Goal: Information Seeking & Learning: Learn about a topic

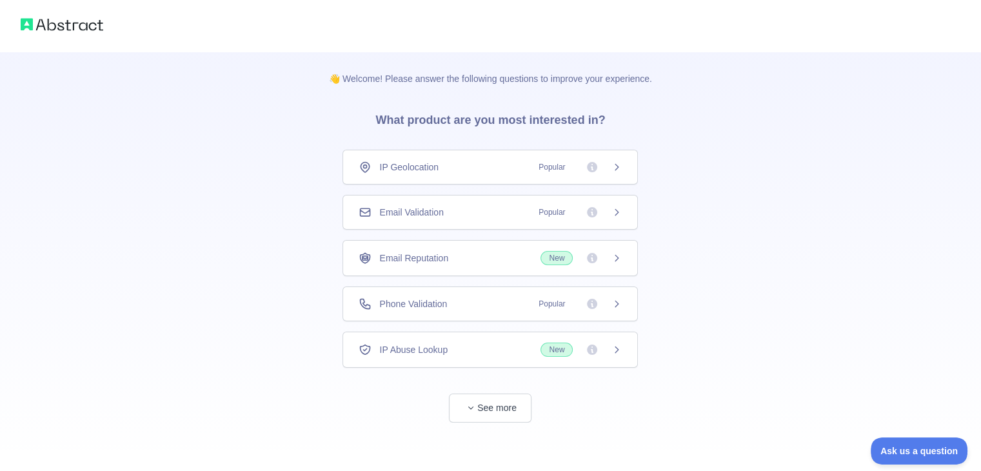
click at [568, 217] on span "Popular" at bounding box center [552, 212] width 42 height 13
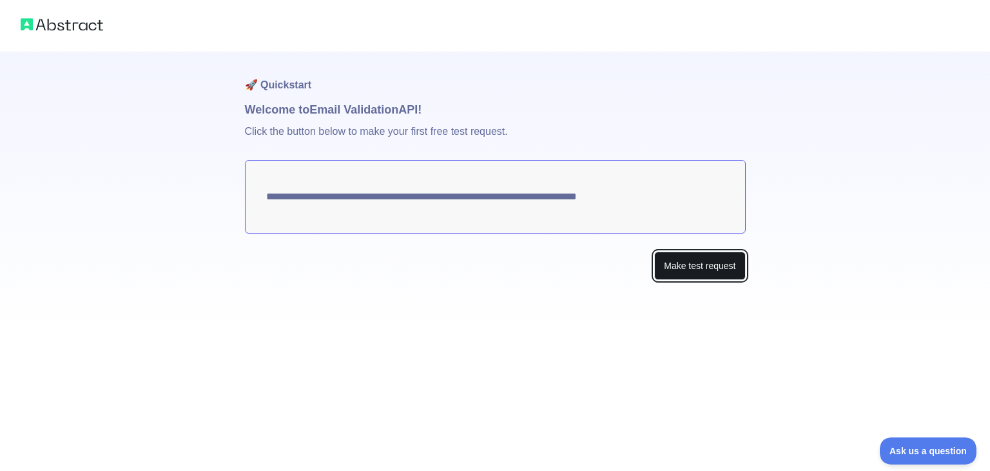
click at [734, 265] on button "Make test request" at bounding box center [699, 265] width 91 height 29
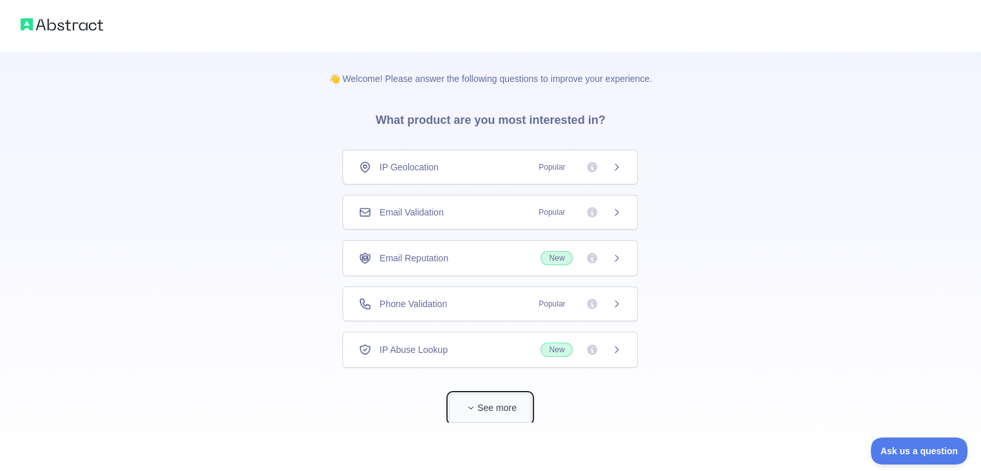
click at [496, 411] on button "See more" at bounding box center [490, 407] width 83 height 29
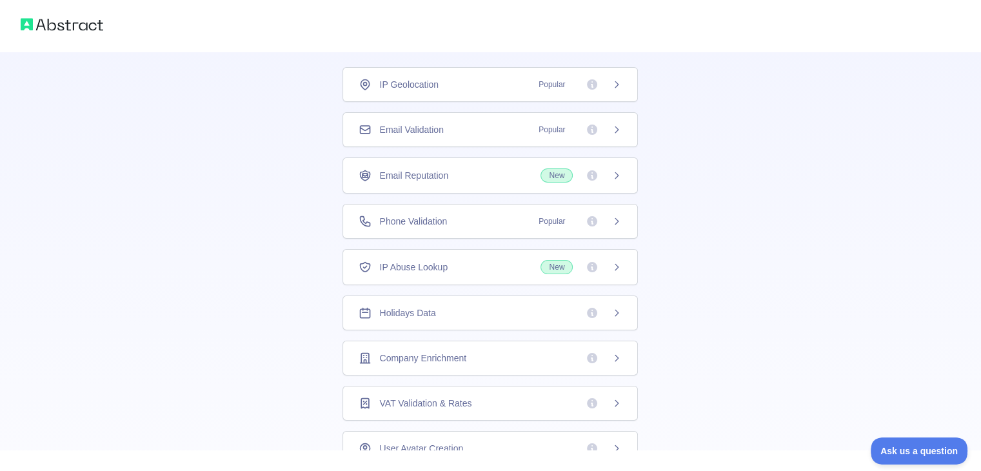
scroll to position [80, 0]
click at [466, 166] on div "Email Reputation New" at bounding box center [489, 178] width 295 height 36
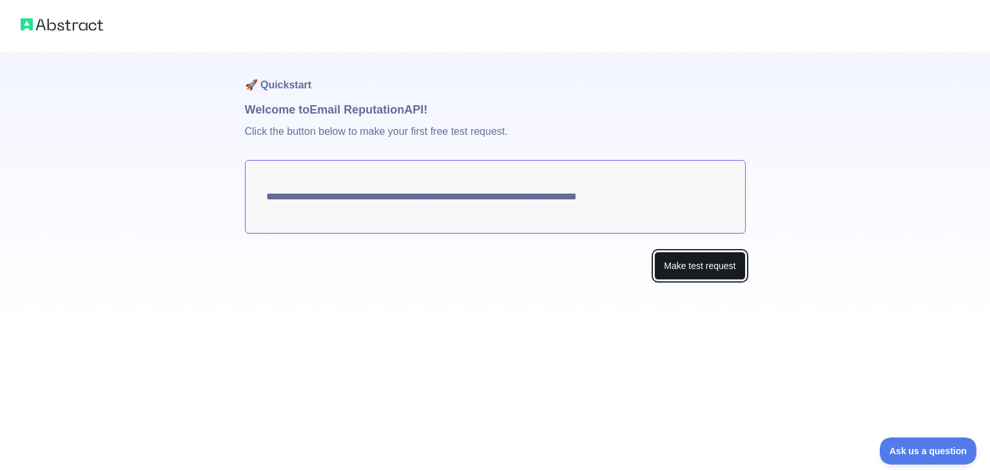
click at [712, 271] on button "Make test request" at bounding box center [699, 265] width 91 height 29
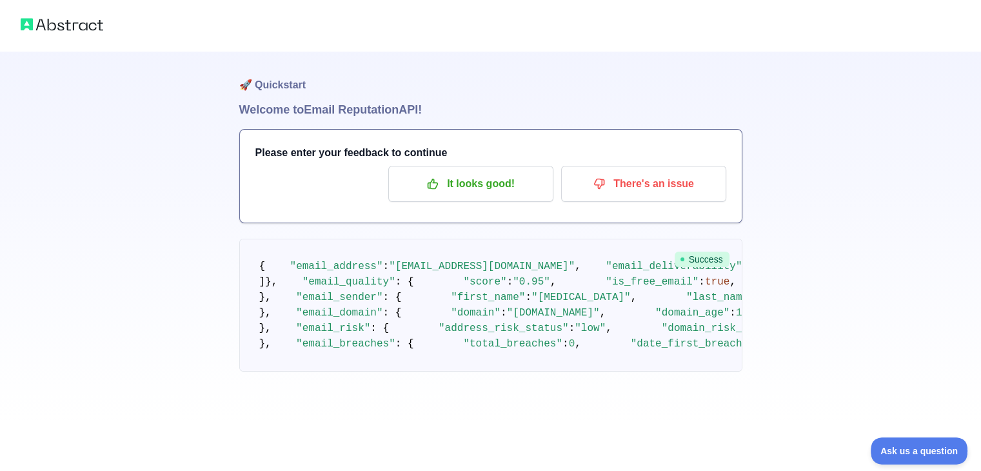
scroll to position [77, 0]
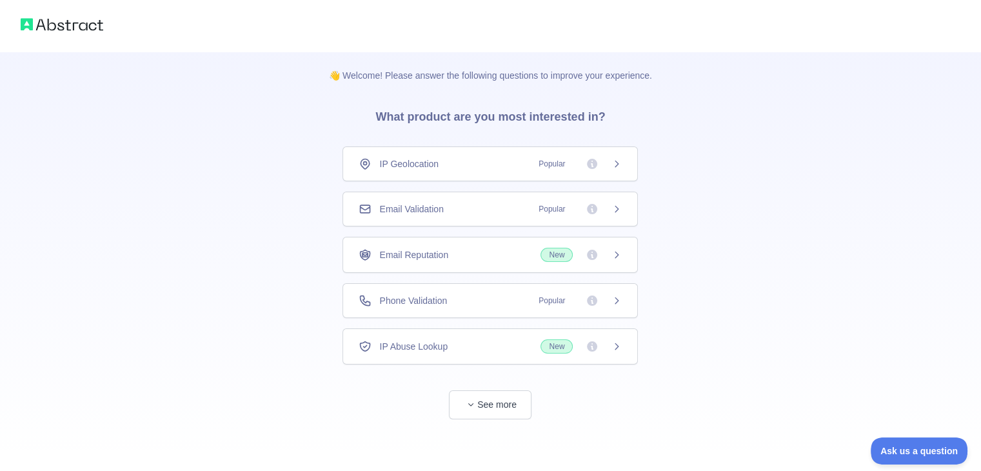
scroll to position [1, 0]
click at [493, 216] on div "Email Validation Popular" at bounding box center [489, 210] width 263 height 13
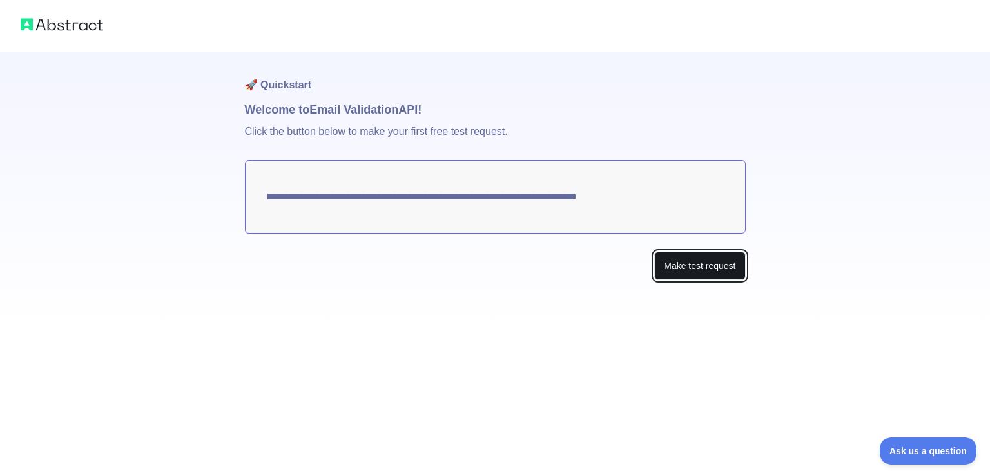
click at [680, 268] on button "Make test request" at bounding box center [699, 265] width 91 height 29
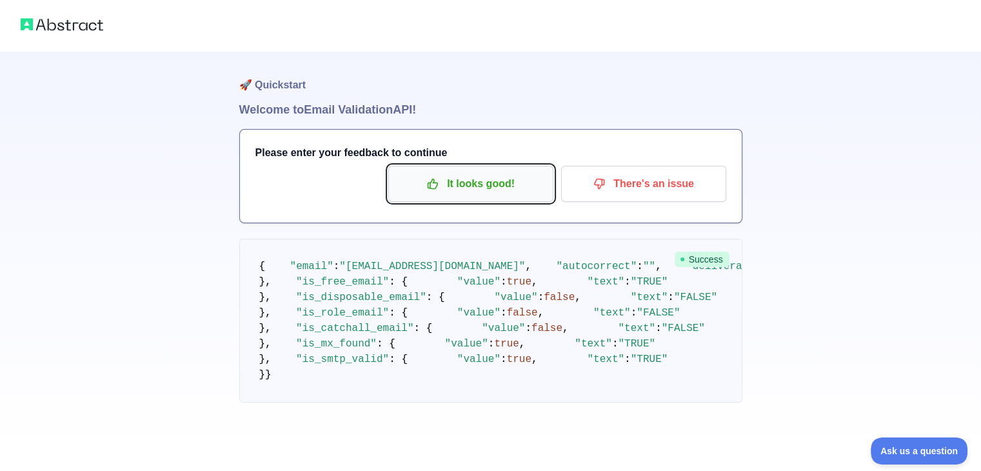
click at [482, 184] on p "It looks good!" at bounding box center [471, 184] width 146 height 22
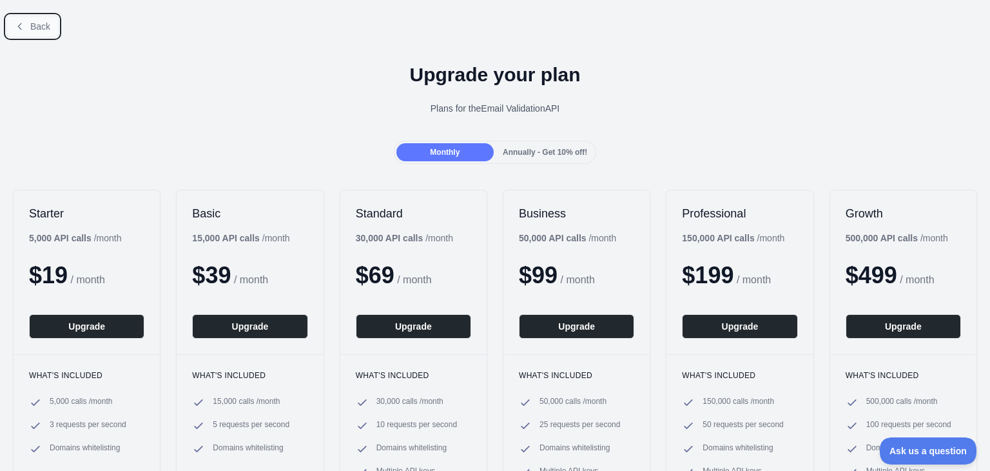
click at [37, 21] on span "Back" at bounding box center [40, 26] width 20 height 10
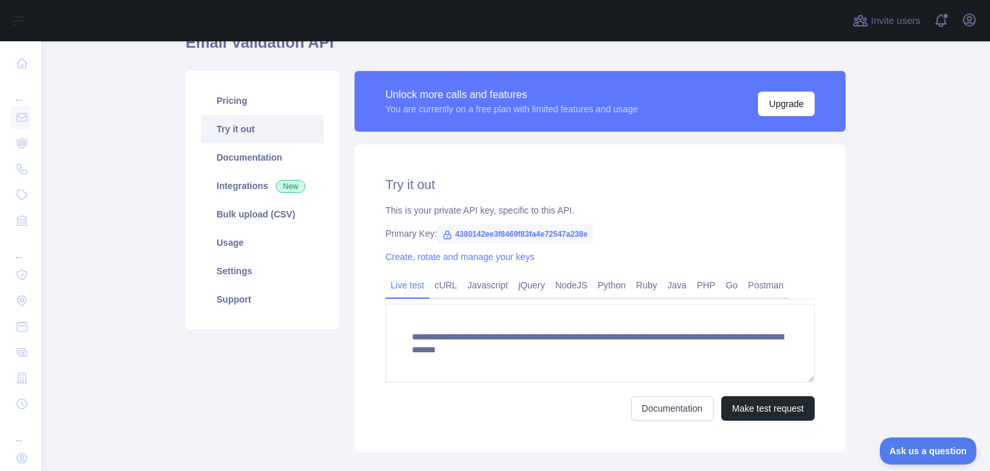
scroll to position [80, 0]
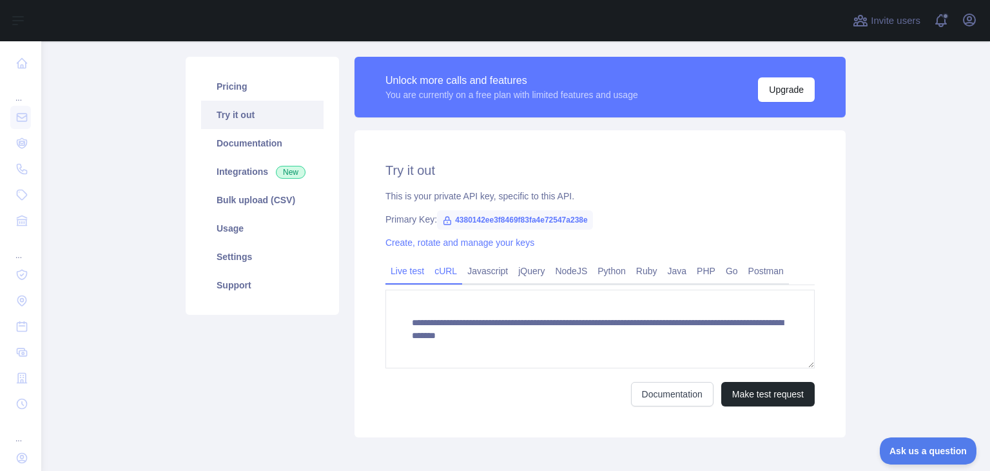
click at [444, 269] on link "cURL" at bounding box center [445, 270] width 33 height 21
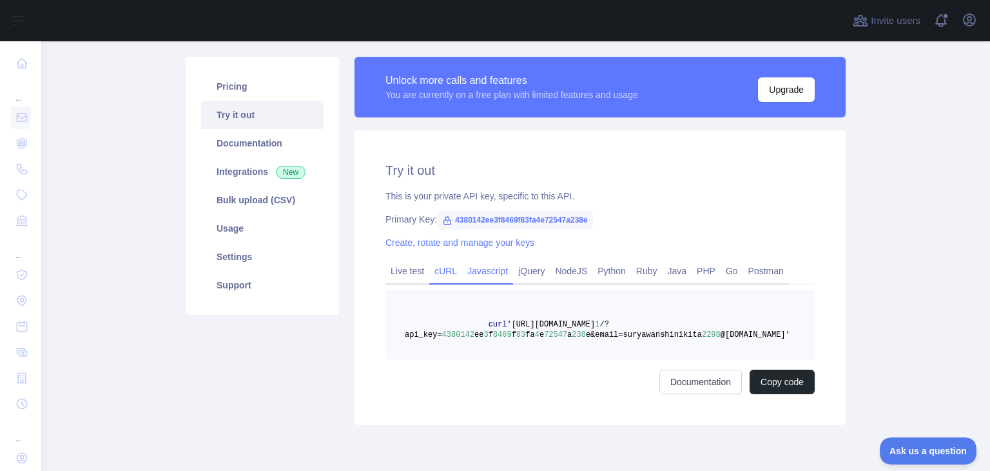
click at [482, 261] on link "Javascript" at bounding box center [487, 270] width 51 height 21
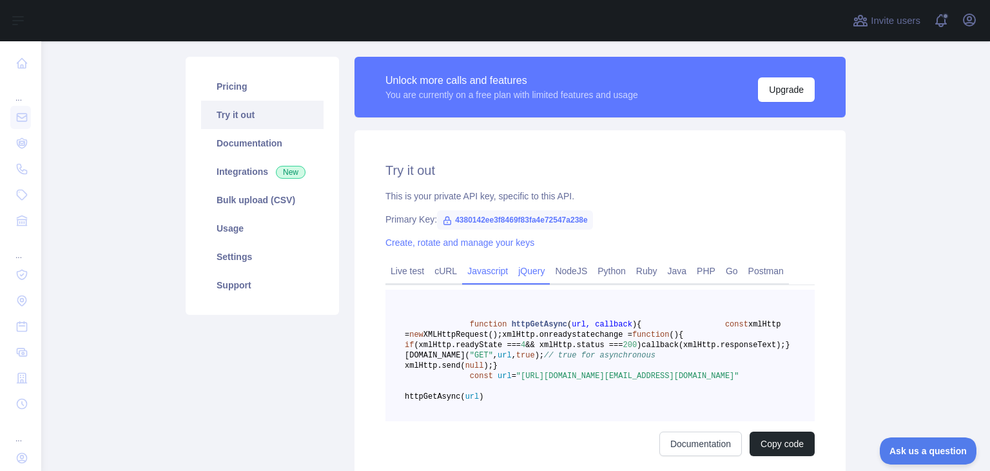
click at [527, 273] on link "jQuery" at bounding box center [531, 270] width 37 height 21
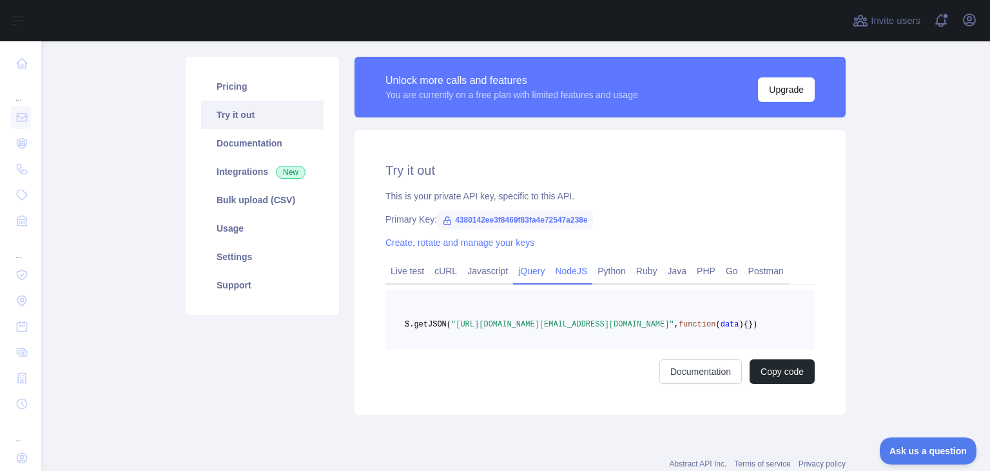
click at [580, 271] on link "NodeJS" at bounding box center [571, 270] width 43 height 21
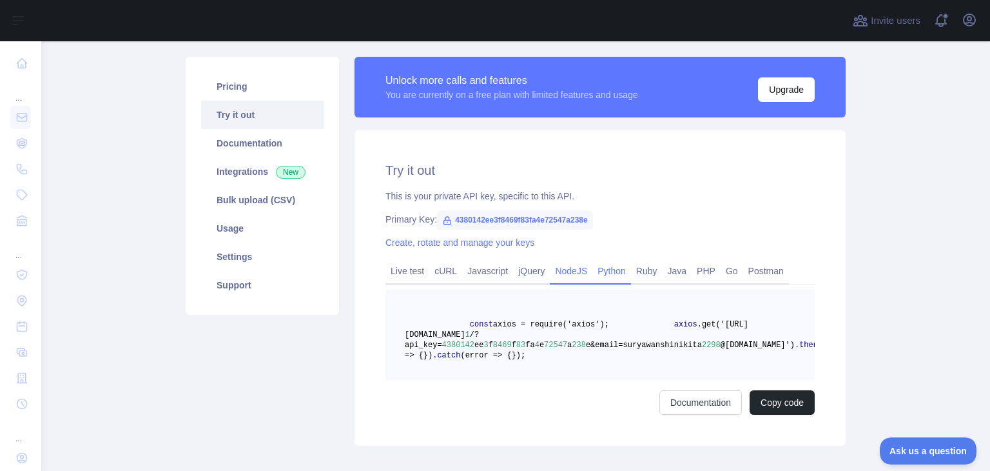
click at [618, 268] on link "Python" at bounding box center [611, 270] width 39 height 21
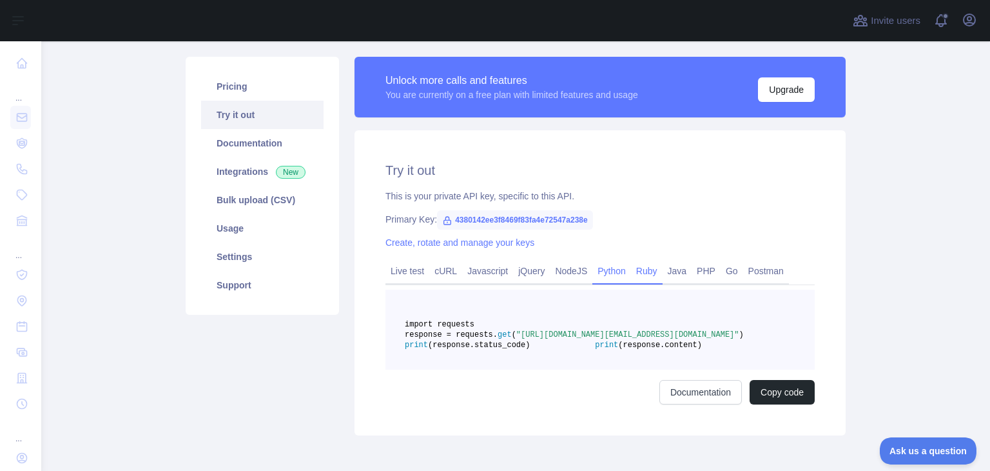
click at [642, 272] on link "Ruby" at bounding box center [647, 270] width 32 height 21
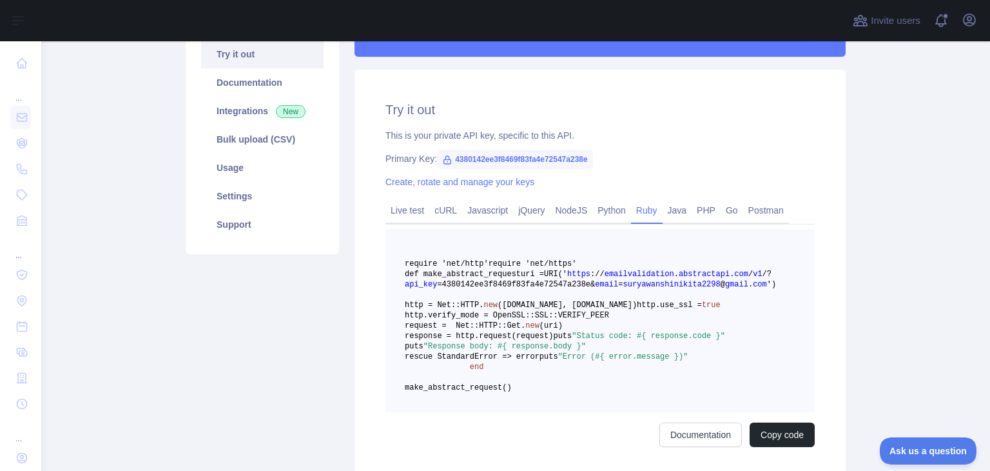
scroll to position [141, 0]
click at [663, 205] on link "Java" at bounding box center [678, 209] width 30 height 21
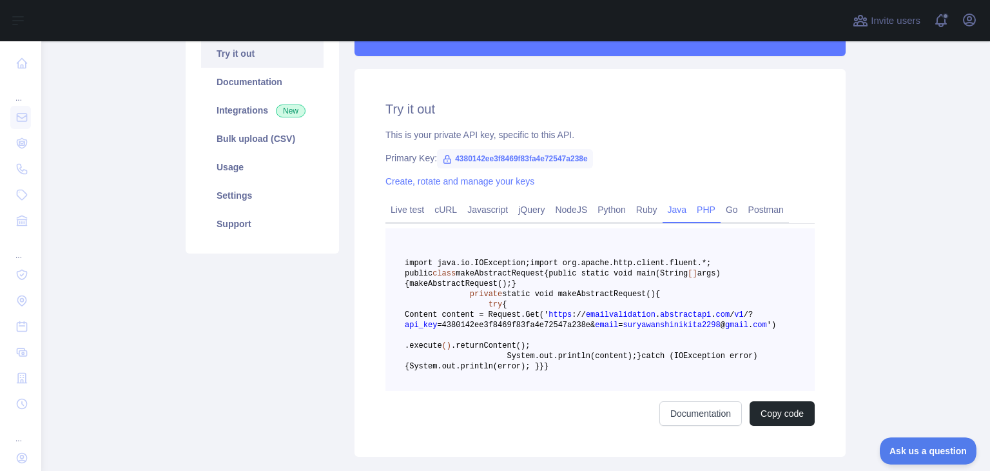
click at [710, 211] on link "PHP" at bounding box center [706, 209] width 29 height 21
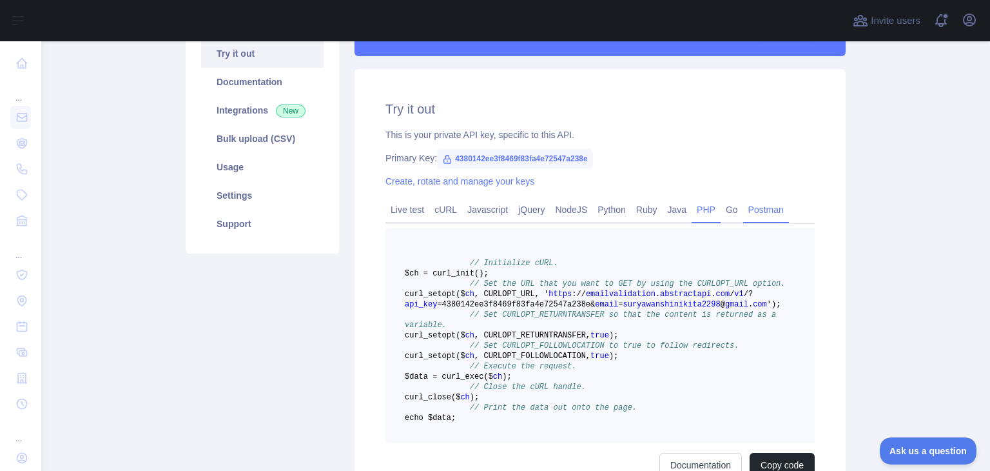
click at [748, 212] on link "Postman" at bounding box center [766, 209] width 46 height 21
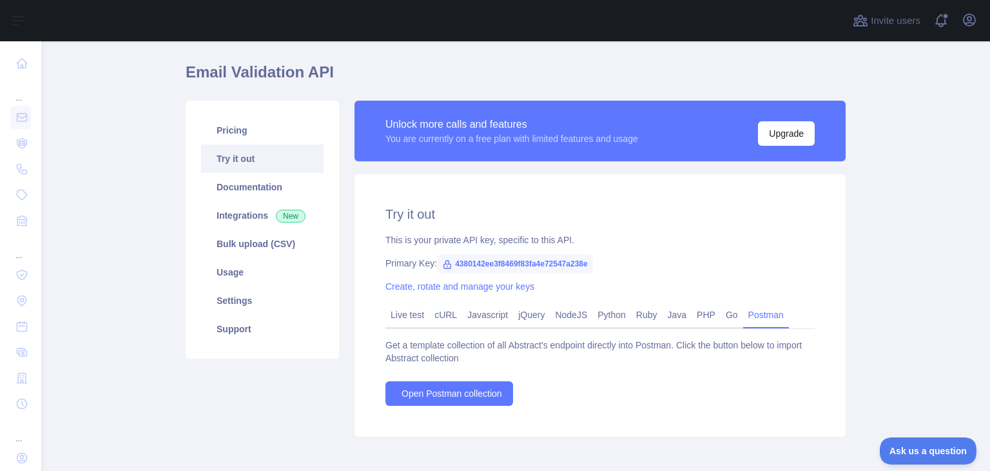
scroll to position [41, 0]
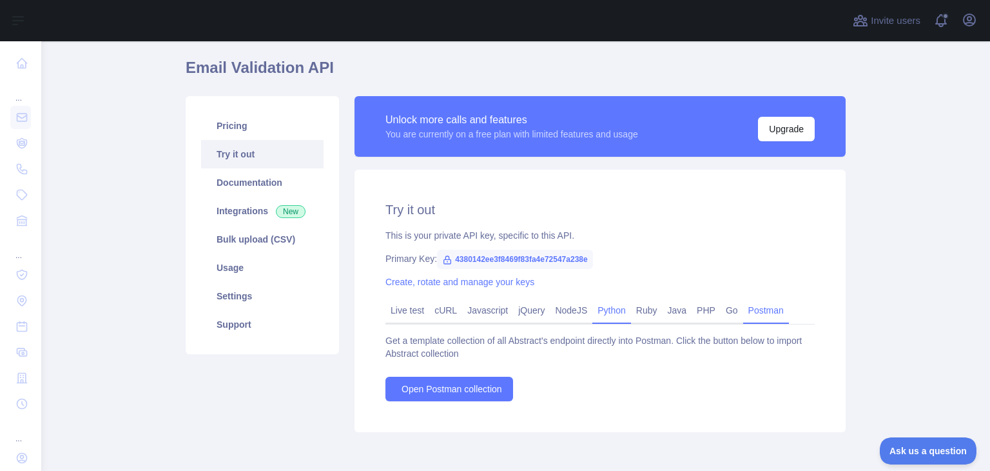
click at [596, 311] on link "Python" at bounding box center [611, 310] width 39 height 21
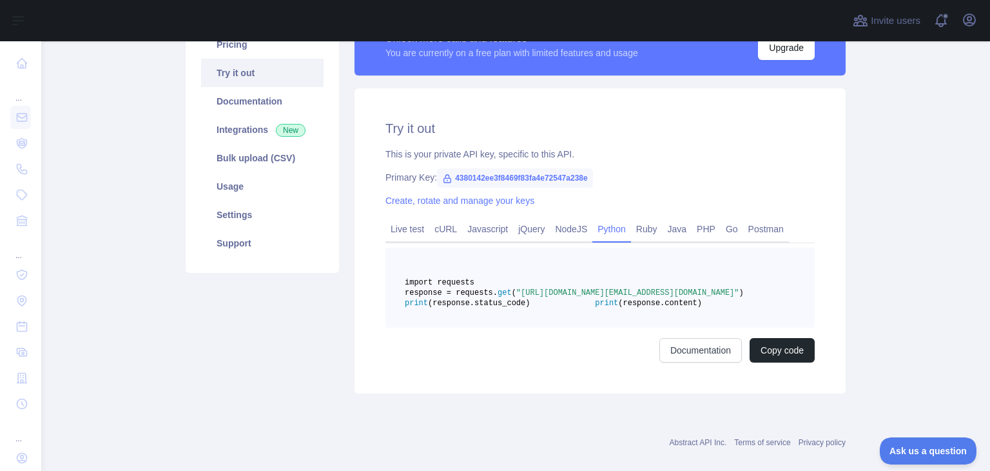
scroll to position [131, 0]
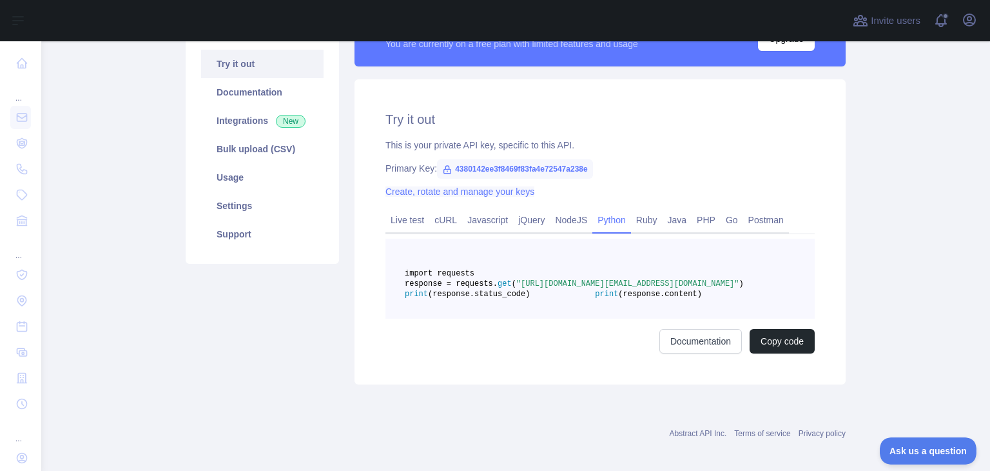
click at [438, 192] on link "Create, rotate and manage your keys" at bounding box center [460, 191] width 149 height 10
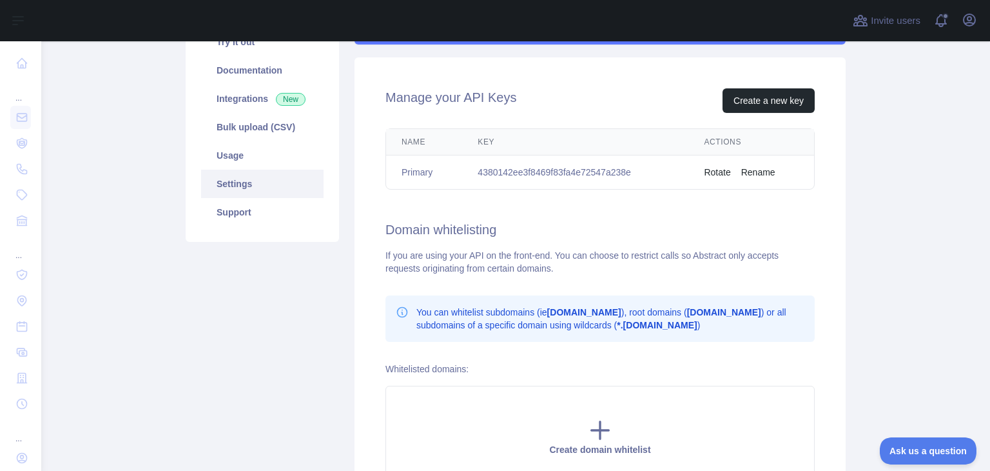
scroll to position [150, 0]
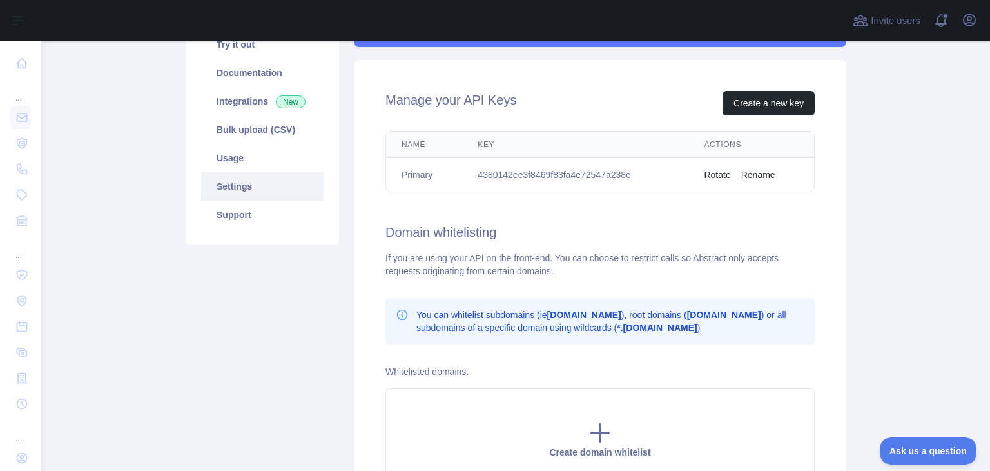
click at [753, 172] on button "Rename" at bounding box center [758, 174] width 34 height 13
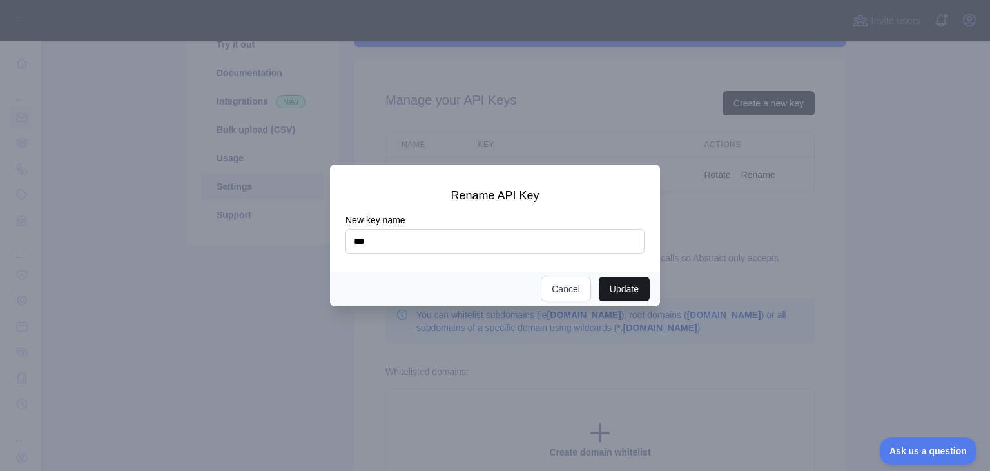
type input "***"
click at [632, 289] on button "Update" at bounding box center [624, 289] width 51 height 24
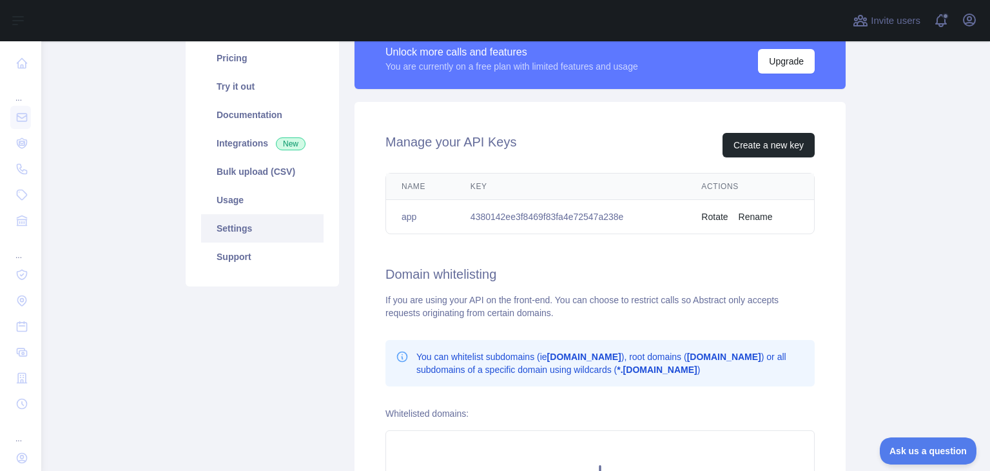
scroll to position [103, 0]
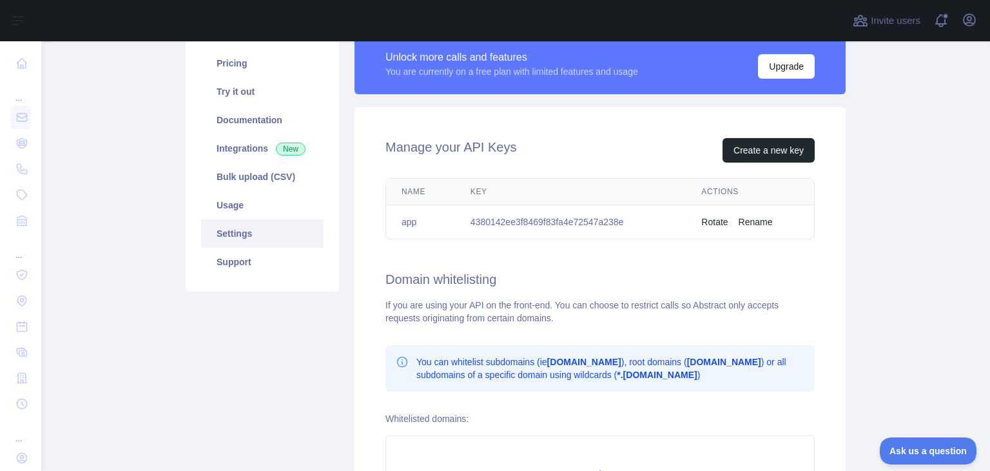
click at [555, 222] on td "4380142ee3f8469f83fa4e72547a238e" at bounding box center [570, 222] width 231 height 34
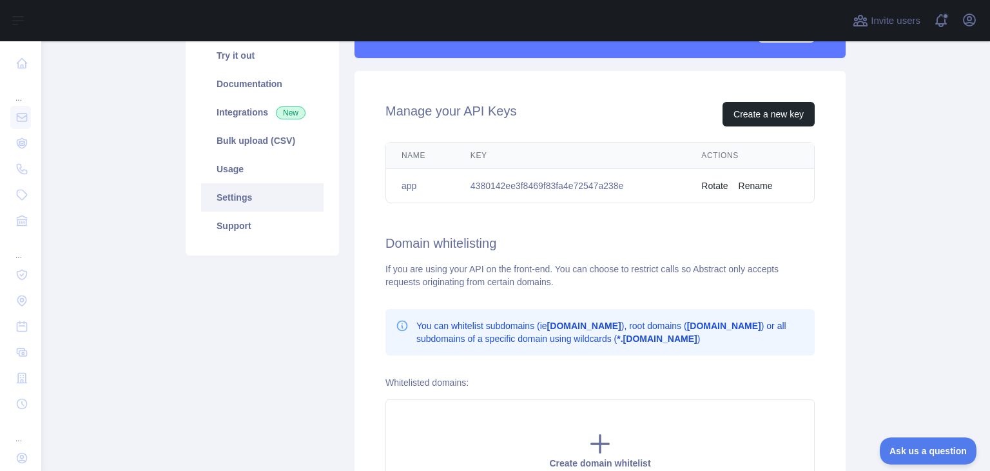
scroll to position [0, 0]
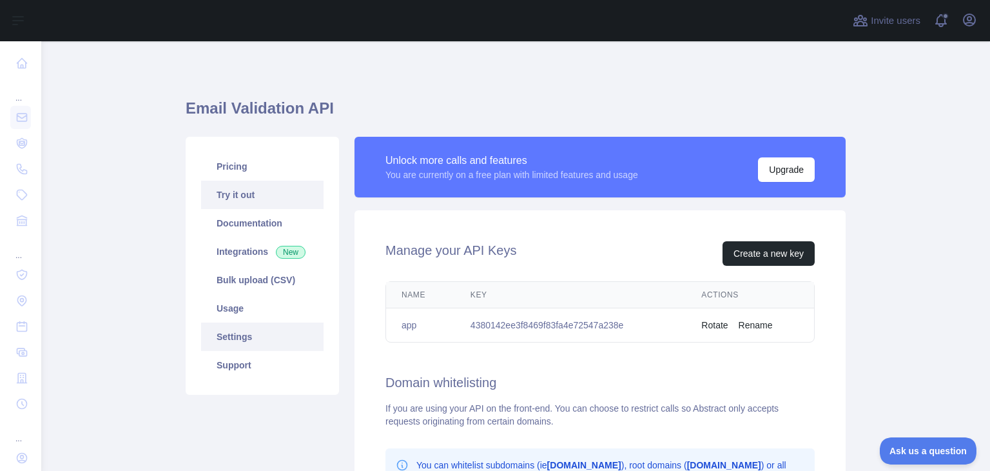
click at [249, 194] on link "Try it out" at bounding box center [262, 195] width 122 height 28
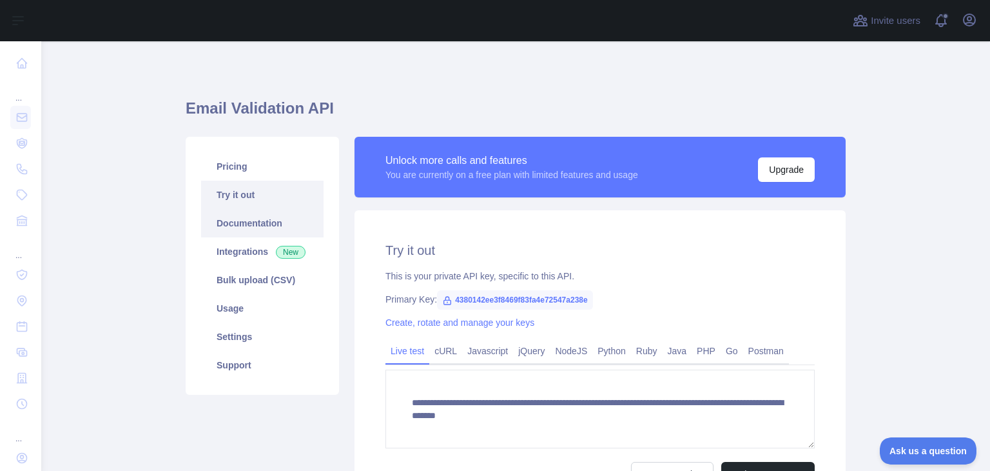
click at [266, 231] on link "Documentation" at bounding box center [262, 223] width 122 height 28
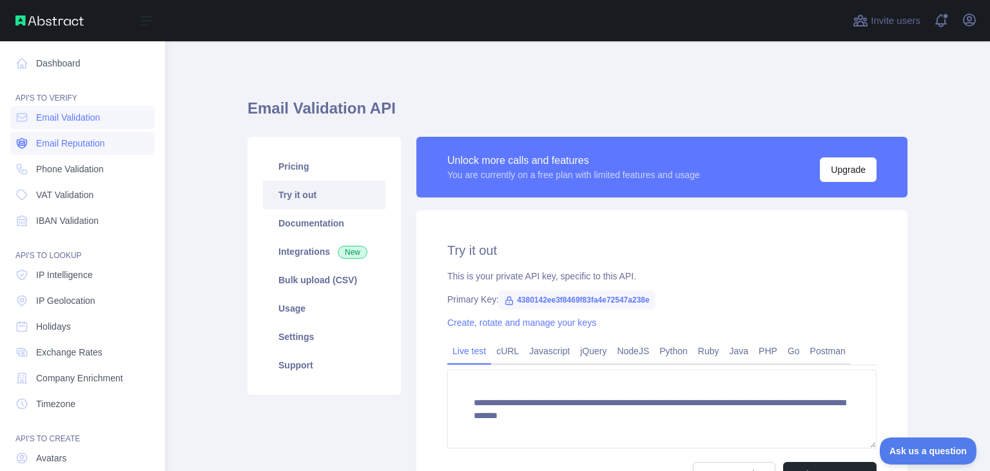
click at [73, 145] on span "Email Reputation" at bounding box center [70, 143] width 69 height 13
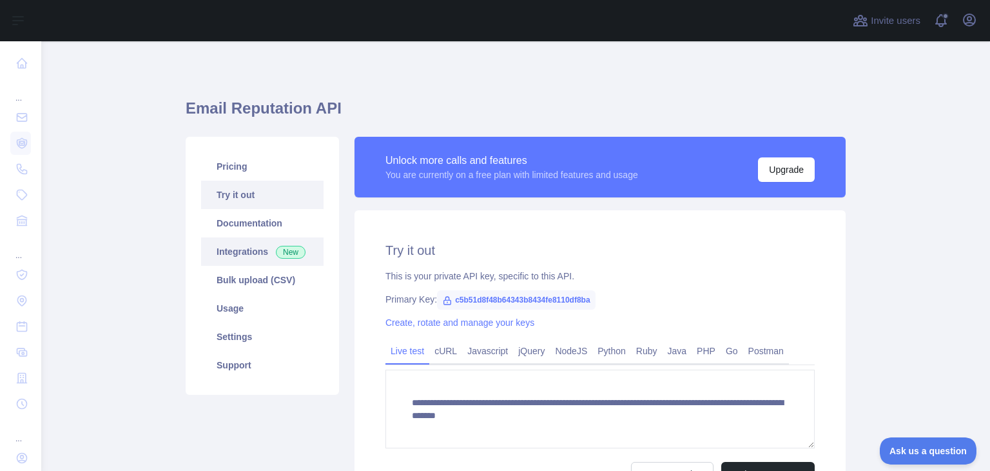
click at [260, 248] on link "Integrations New" at bounding box center [262, 251] width 122 height 28
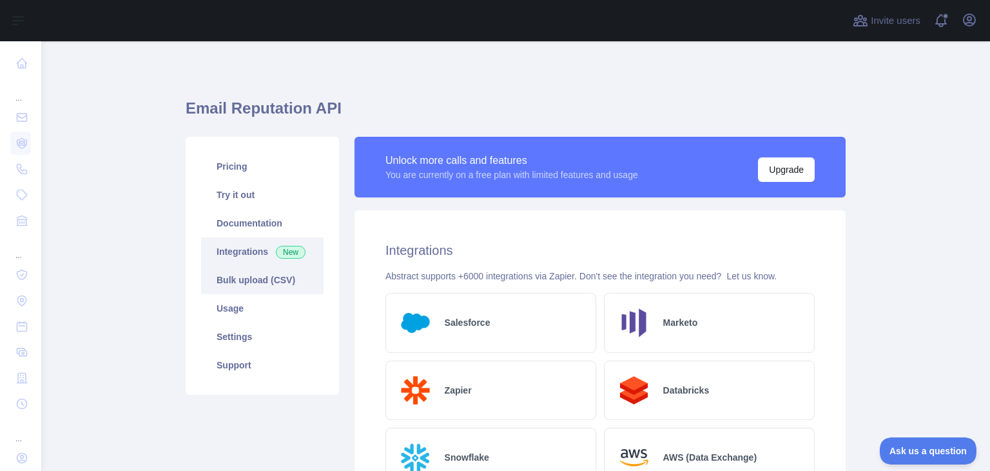
click at [268, 279] on link "Bulk upload (CSV)" at bounding box center [262, 280] width 122 height 28
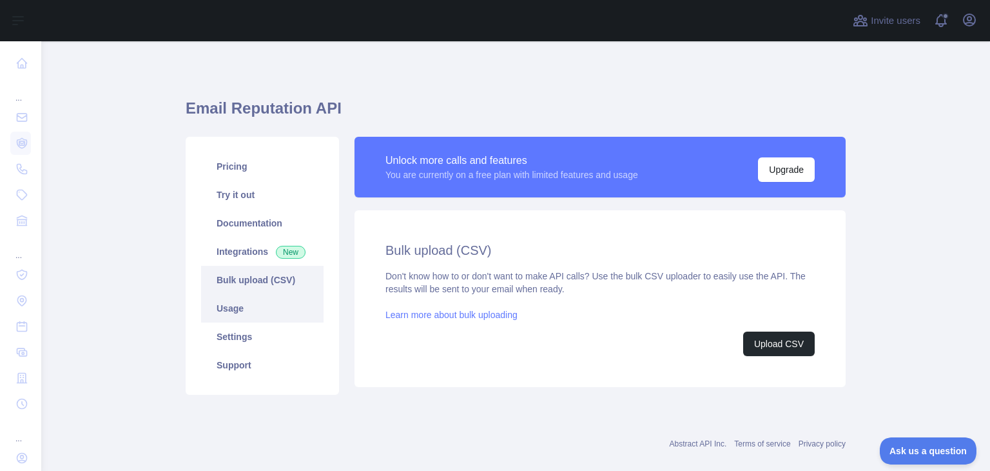
click at [245, 307] on link "Usage" at bounding box center [262, 308] width 122 height 28
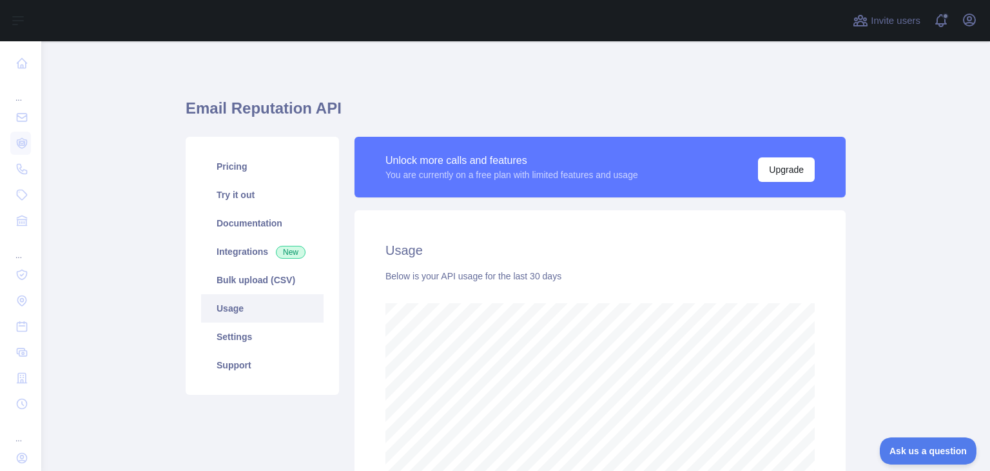
scroll to position [429, 939]
click at [249, 340] on link "Settings" at bounding box center [262, 336] width 122 height 28
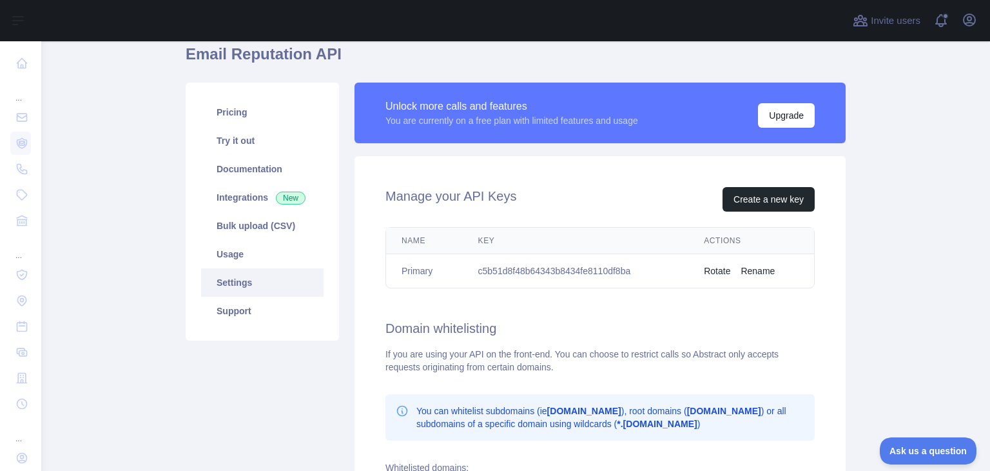
scroll to position [45, 0]
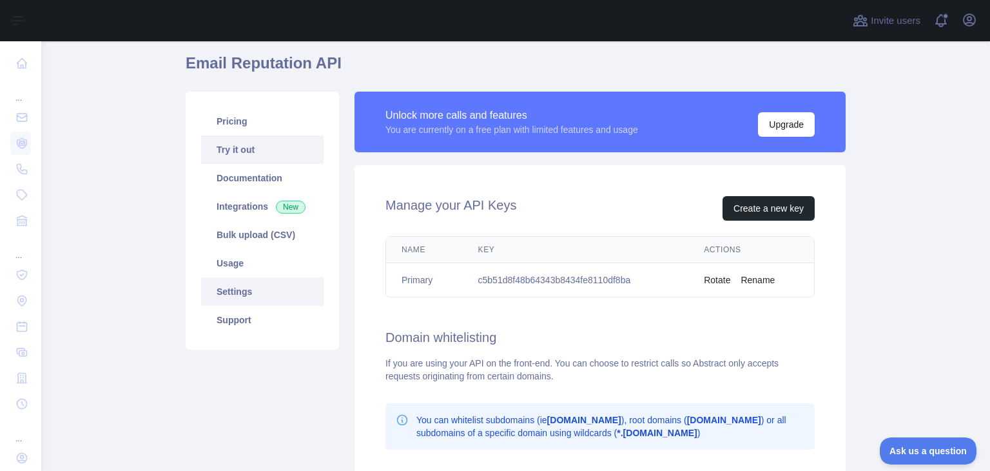
click at [263, 146] on link "Try it out" at bounding box center [262, 149] width 122 height 28
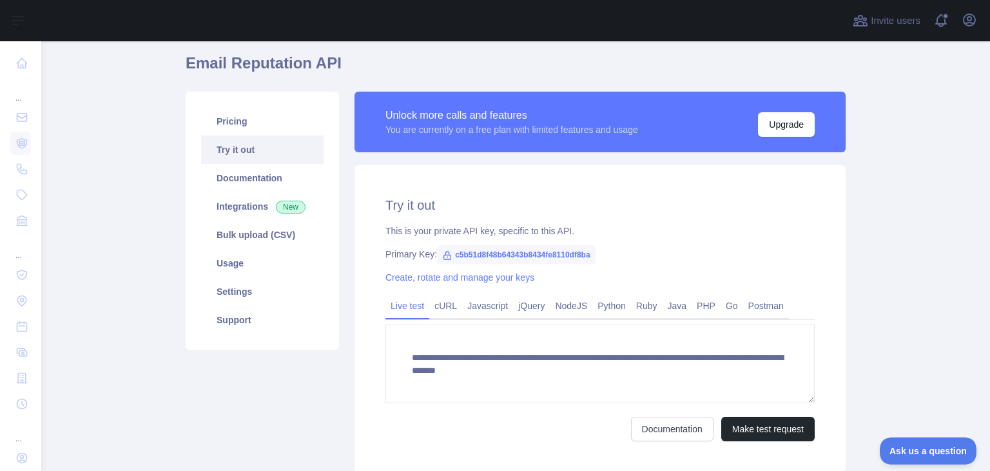
click at [449, 255] on span "c5b51d8f48b64343b8434fe8110df8ba" at bounding box center [516, 254] width 158 height 19
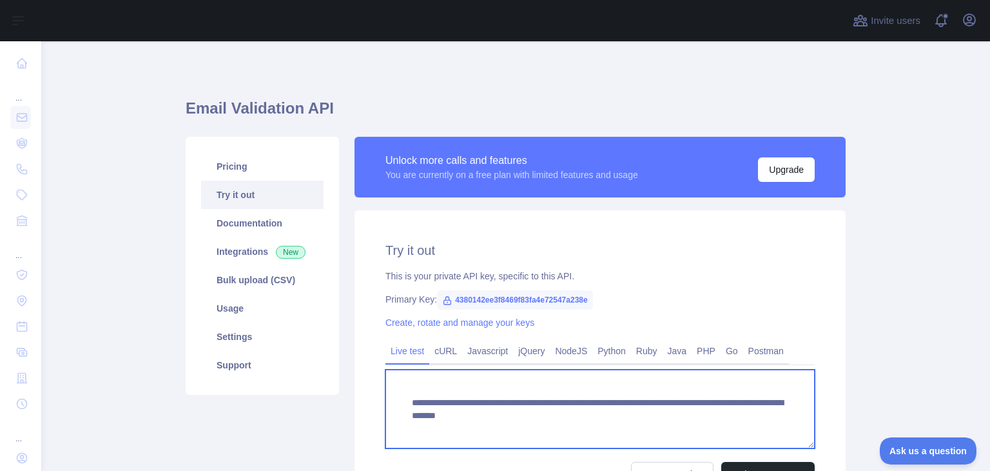
drag, startPoint x: 776, startPoint y: 424, endPoint x: 394, endPoint y: 402, distance: 382.9
click at [394, 402] on textarea "**********" at bounding box center [600, 408] width 429 height 79
